Goal: Task Accomplishment & Management: Use online tool/utility

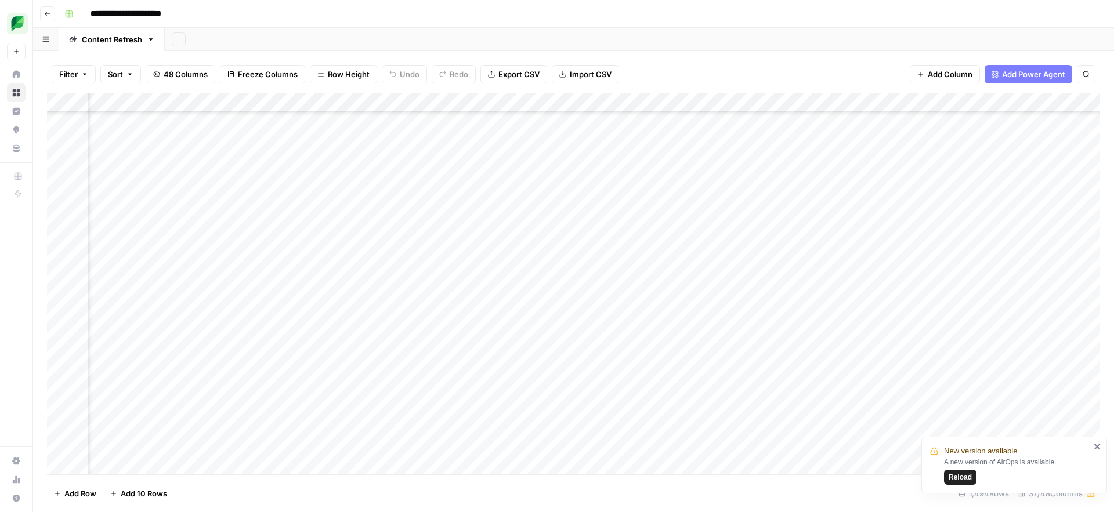
scroll to position [761, 1388]
click at [951, 471] on button "Reload" at bounding box center [960, 477] width 32 height 15
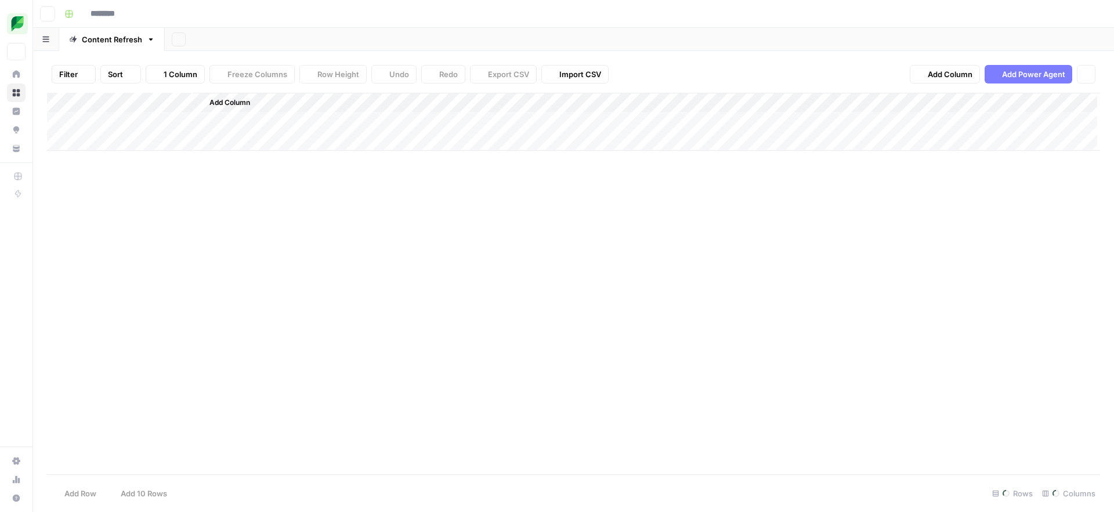
type input "**********"
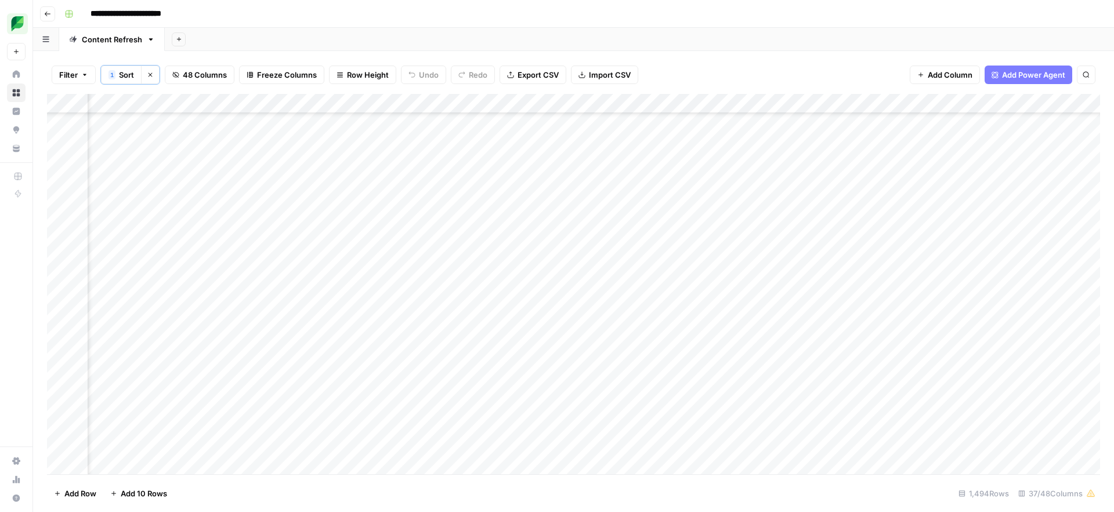
scroll to position [18902, 1009]
click at [670, 270] on div "Add Column" at bounding box center [573, 284] width 1053 height 380
click at [675, 269] on div "Add Column" at bounding box center [573, 284] width 1053 height 380
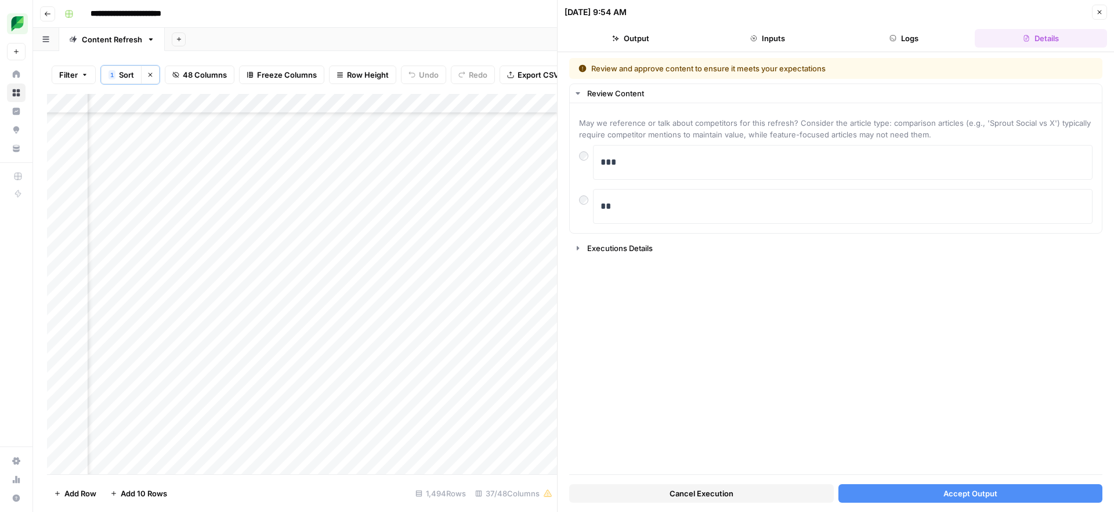
click at [904, 495] on button "Accept Output" at bounding box center [970, 493] width 264 height 19
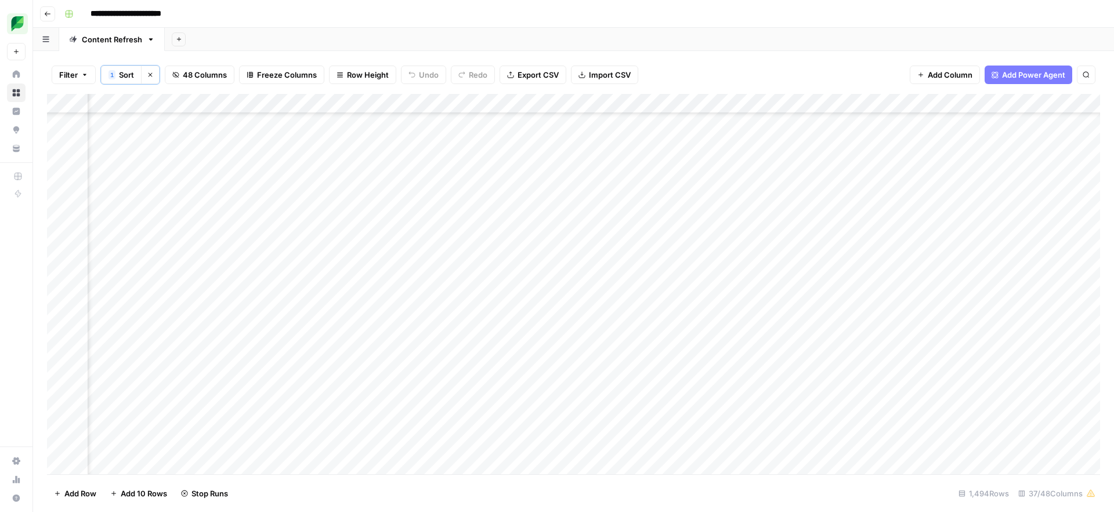
scroll to position [18902, 1373]
